Goal: Check status: Check status

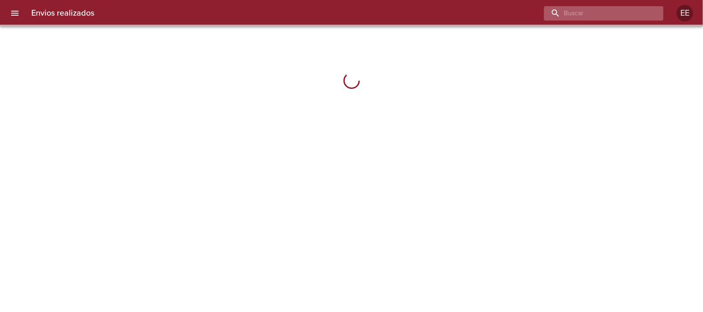
click at [604, 14] on input "buscar" at bounding box center [596, 13] width 105 height 14
paste input "[PERSON_NAME]"
type input "[PERSON_NAME]"
click at [629, 19] on input "[PERSON_NAME]" at bounding box center [596, 13] width 105 height 14
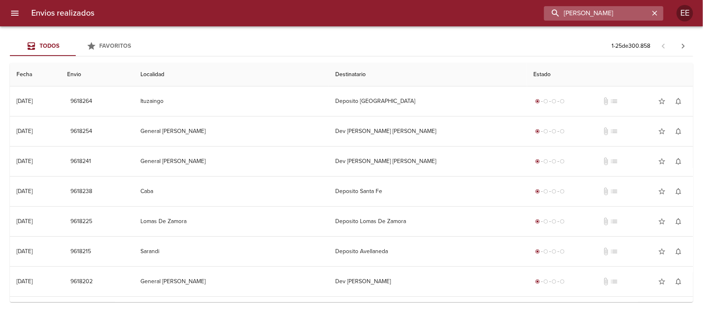
click at [629, 15] on input "[PERSON_NAME]" at bounding box center [596, 13] width 105 height 14
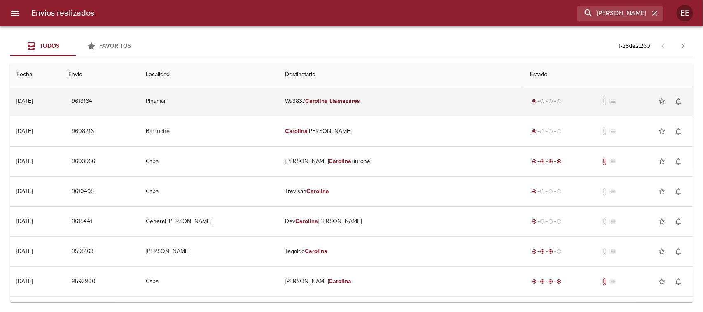
click at [408, 106] on td "Wa3837 [PERSON_NAME]" at bounding box center [400, 101] width 245 height 30
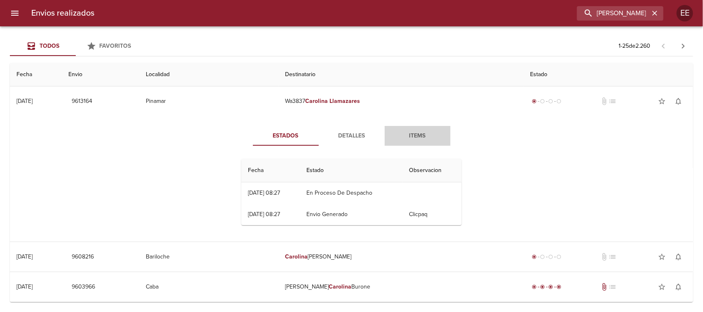
click at [403, 134] on span "Items" at bounding box center [417, 136] width 56 height 10
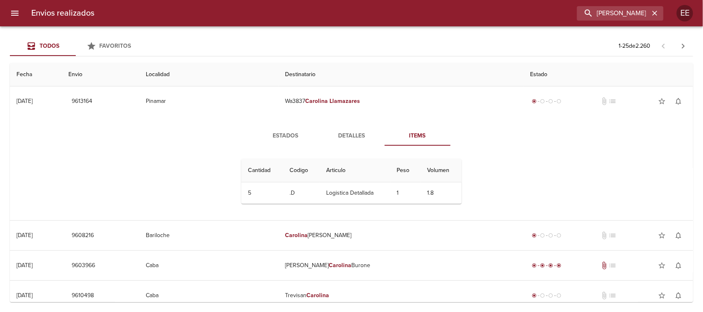
click at [330, 143] on button "Detalles" at bounding box center [352, 136] width 66 height 20
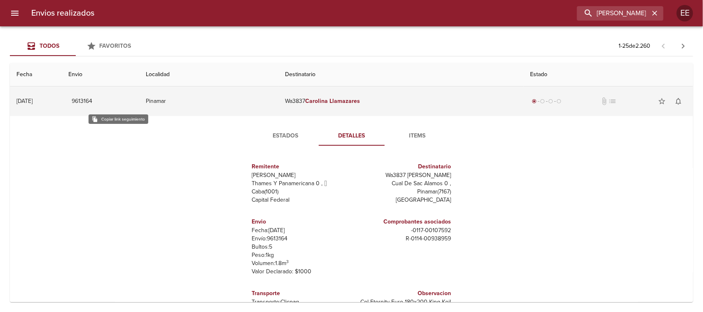
click at [92, 98] on span "9613164" at bounding box center [82, 101] width 21 height 10
